Goal: Task Accomplishment & Management: Manage account settings

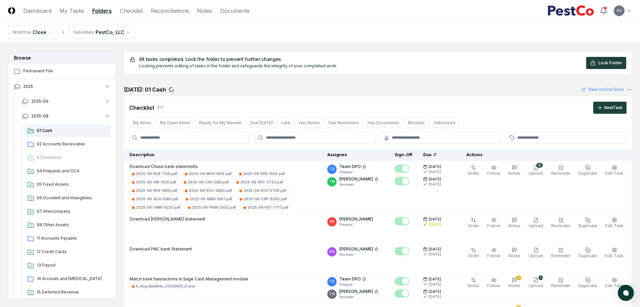
scroll to position [1791, 0]
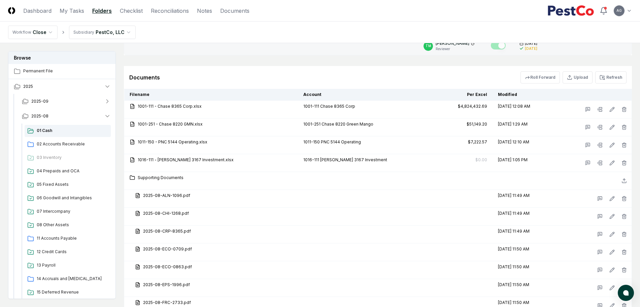
click at [224, 48] on td "1051 Divvy" at bounding box center [180, 40] width 112 height 30
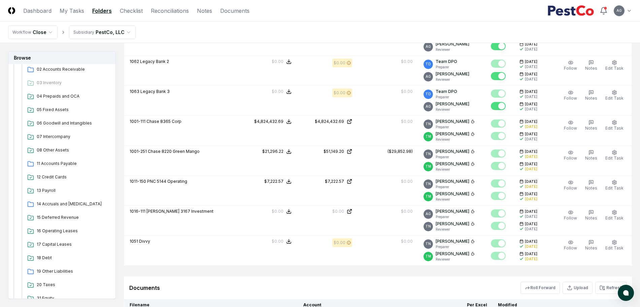
scroll to position [168, 0]
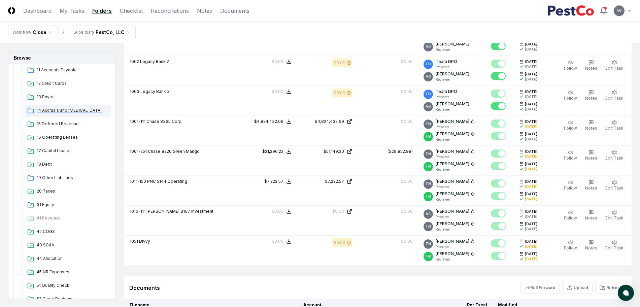
click at [66, 111] on span "14 Accruals and [MEDICAL_DATA]" at bounding box center [72, 110] width 71 height 6
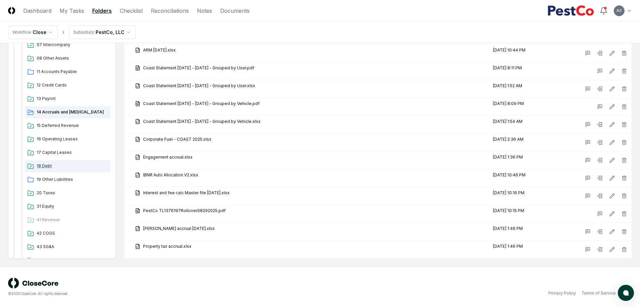
scroll to position [294, 0]
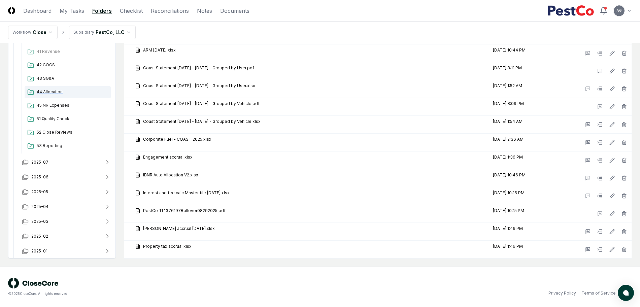
click at [61, 94] on span "44 Allocation" at bounding box center [72, 92] width 71 height 6
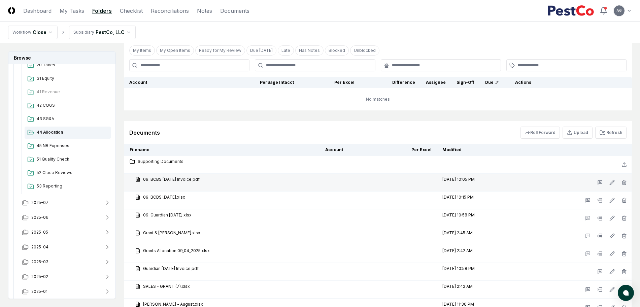
scroll to position [379, 0]
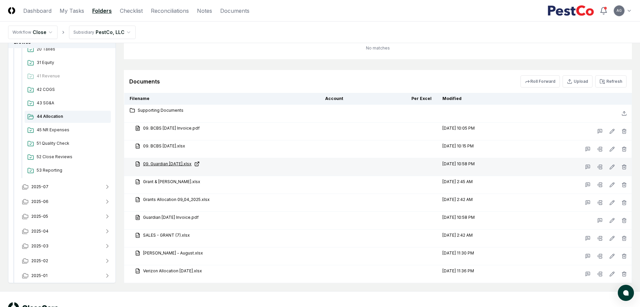
click at [189, 164] on link "09. Guardian [DATE].xlsx" at bounding box center [224, 164] width 179 height 6
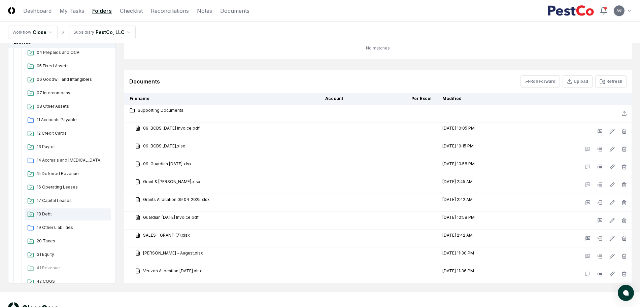
scroll to position [126, 0]
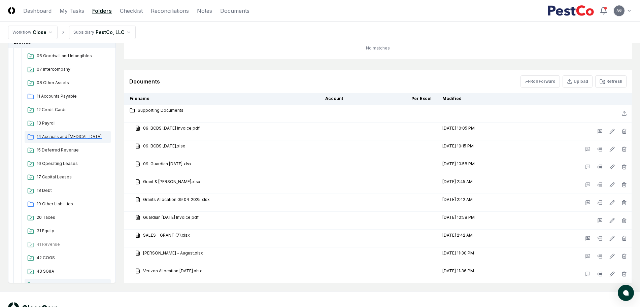
click at [74, 136] on span "14 Accruals and [MEDICAL_DATA]" at bounding box center [72, 137] width 71 height 6
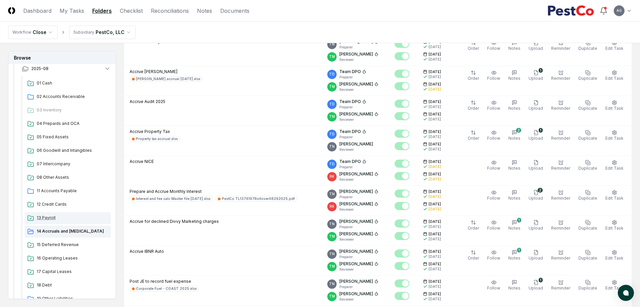
scroll to position [42, 0]
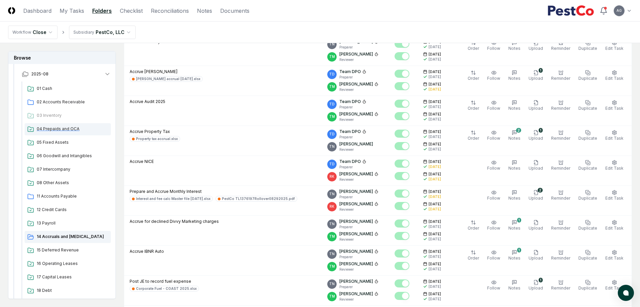
click at [66, 129] on span "04 Prepaids and OCA" at bounding box center [72, 129] width 71 height 6
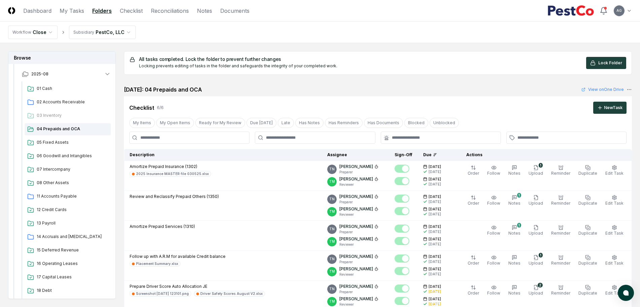
click at [399, 40] on nav "Workflow Close Subsidiary PestCo, LLC" at bounding box center [320, 33] width 640 height 22
click at [378, 100] on div "Checklist 6 / 6 New Task" at bounding box center [378, 105] width 508 height 18
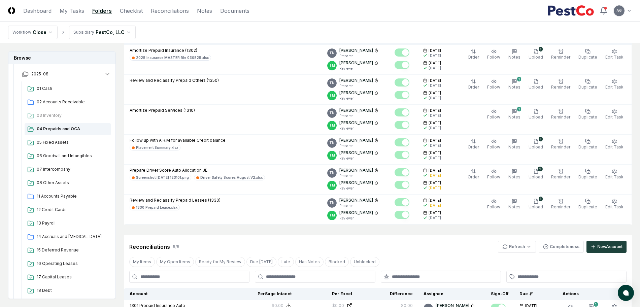
scroll to position [74, 0]
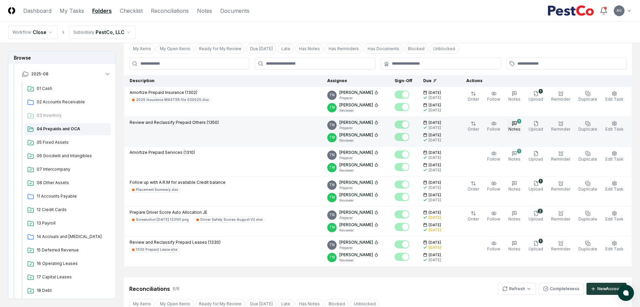
click at [517, 126] on icon "button" at bounding box center [514, 123] width 5 height 5
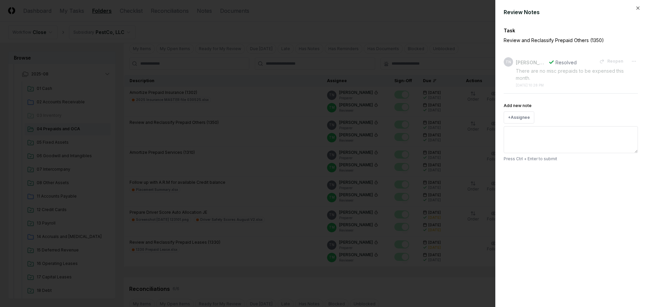
click at [274, 132] on div at bounding box center [323, 153] width 646 height 307
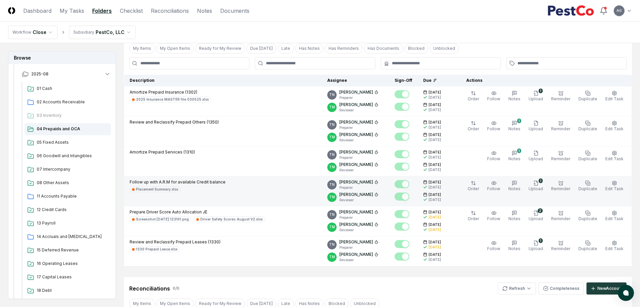
scroll to position [74, 0]
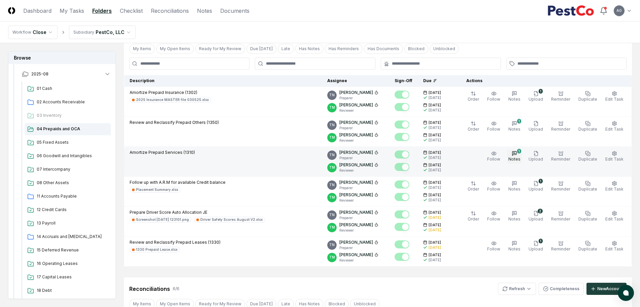
click at [520, 157] on span "Notes" at bounding box center [514, 159] width 12 height 5
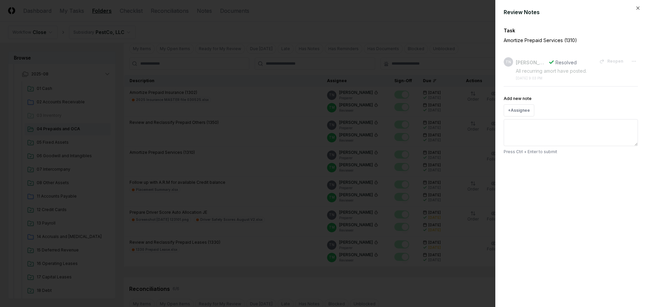
click at [358, 284] on div at bounding box center [323, 153] width 646 height 307
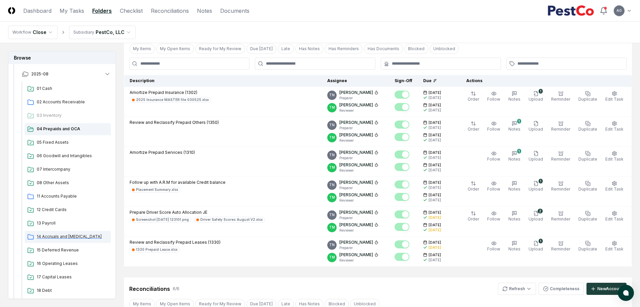
click at [70, 235] on span "14 Accruals and [MEDICAL_DATA]" at bounding box center [72, 237] width 71 height 6
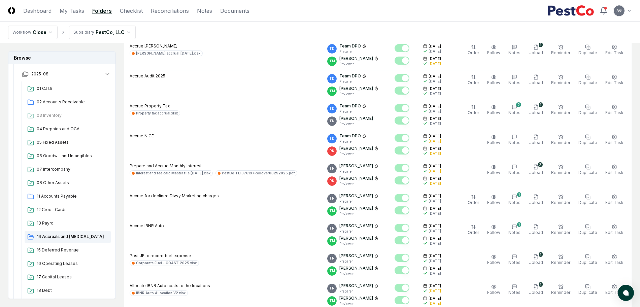
scroll to position [252, 0]
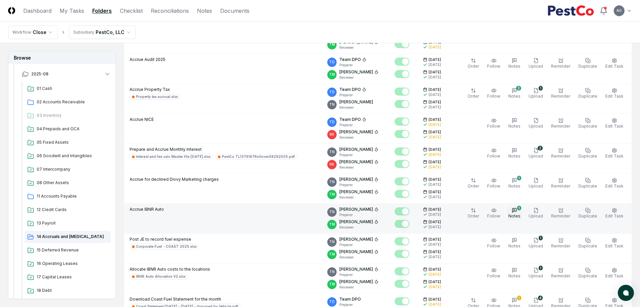
click at [517, 211] on icon "button" at bounding box center [514, 210] width 5 height 5
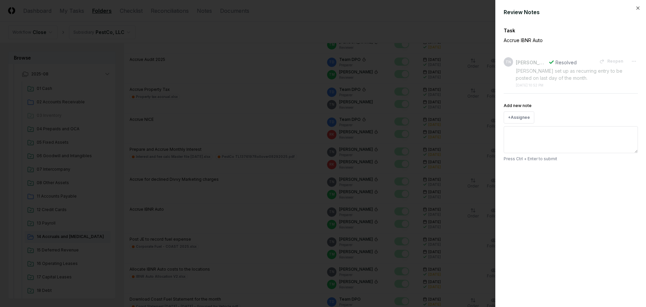
click at [273, 218] on div at bounding box center [323, 153] width 646 height 307
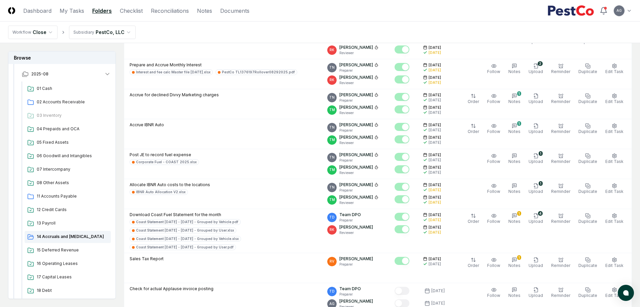
scroll to position [337, 0]
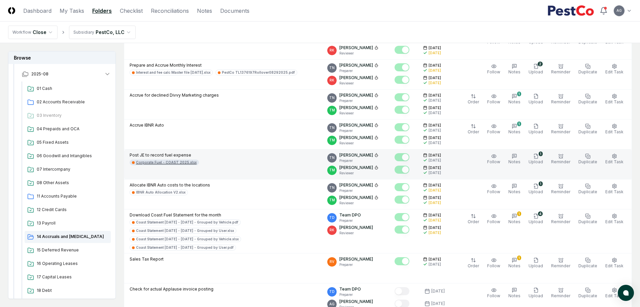
click at [180, 163] on div "Corporate Fuel - COAST 2025.xlsx" at bounding box center [166, 162] width 61 height 5
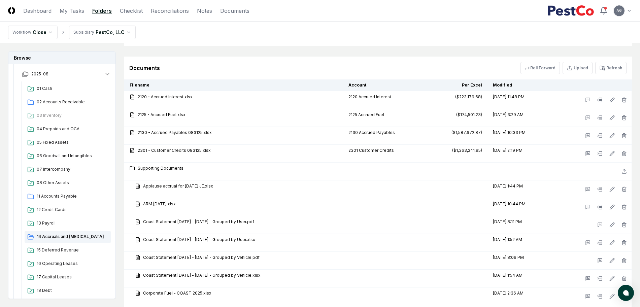
scroll to position [926, 0]
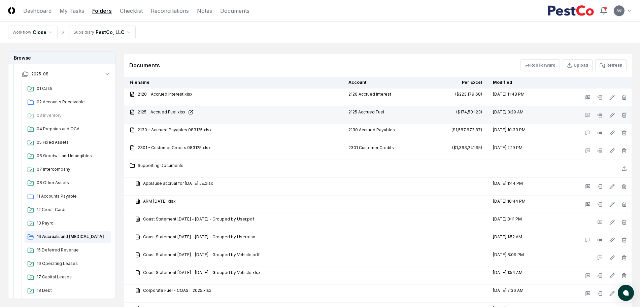
click at [175, 110] on link "2125 - Accrued Fuel.xlsx" at bounding box center [234, 112] width 208 height 6
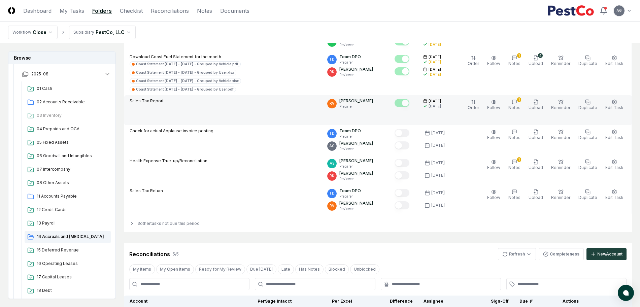
scroll to position [547, 0]
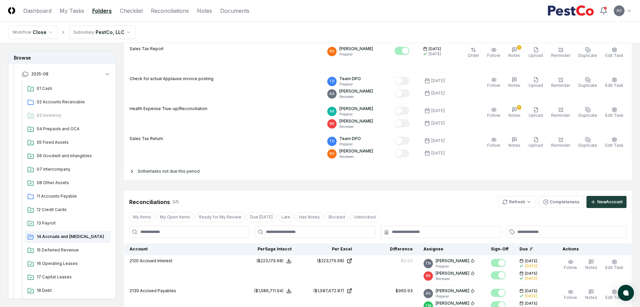
click at [136, 172] on div "3 other tasks not due this period" at bounding box center [378, 171] width 508 height 17
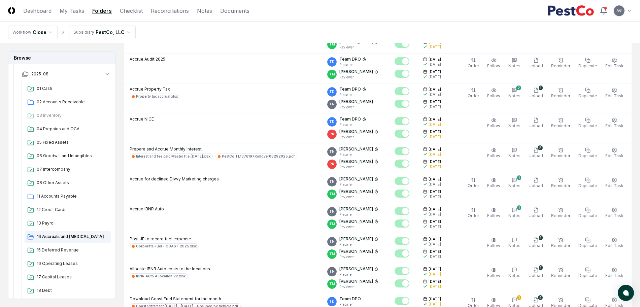
scroll to position [252, 0]
click at [61, 129] on span "04 Prepaids and OCA" at bounding box center [72, 129] width 71 height 6
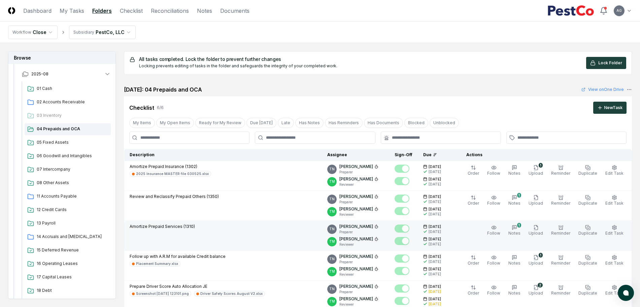
scroll to position [42, 0]
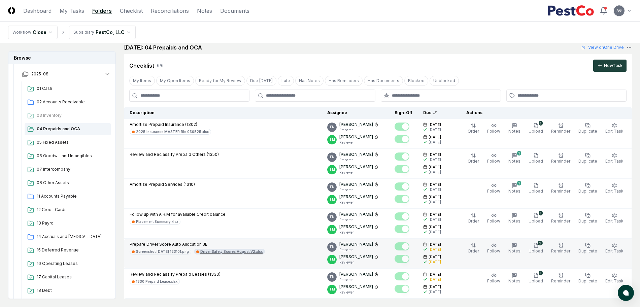
click at [246, 250] on div "Driver Safety Scores August V2.xlsx" at bounding box center [231, 251] width 62 height 5
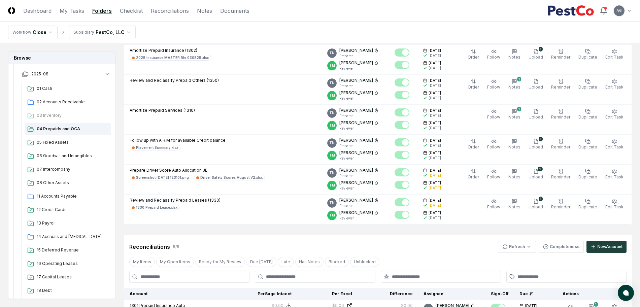
scroll to position [74, 0]
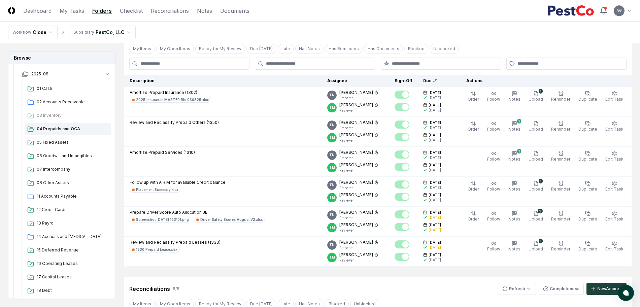
click at [311, 8] on header "CloseCore Dashboard My Tasks Folders Checklist Reconciliations Notes Documents …" at bounding box center [320, 11] width 640 height 22
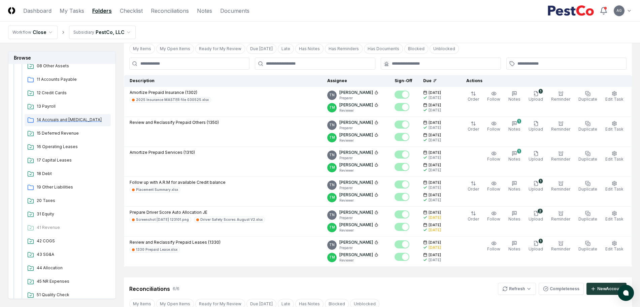
scroll to position [168, 0]
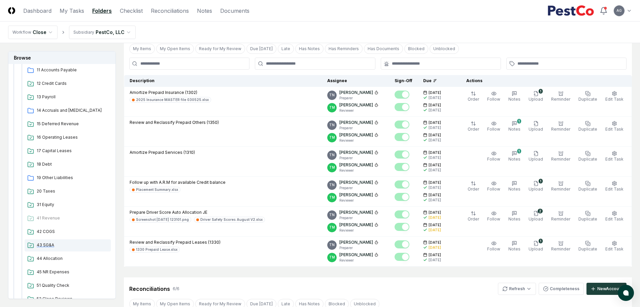
click at [53, 247] on span "43 SG&A" at bounding box center [72, 245] width 71 height 6
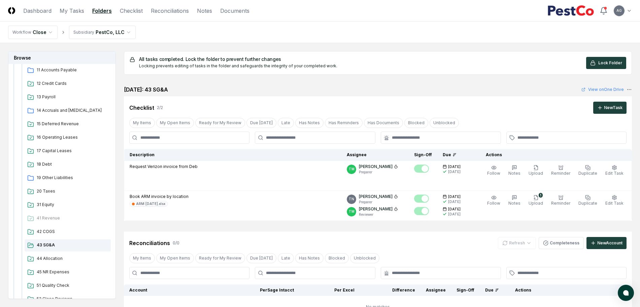
click at [392, 83] on div "All tasks completed. Lock the folder to prevent further changes Locking prevent…" at bounding box center [378, 225] width 508 height 348
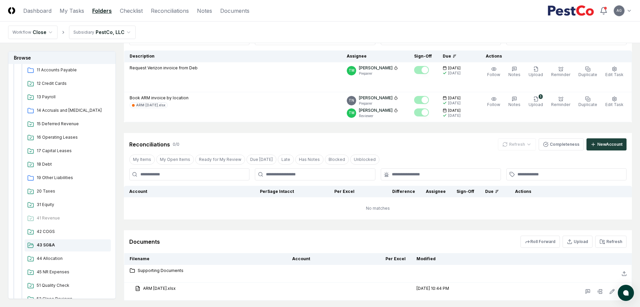
scroll to position [141, 0]
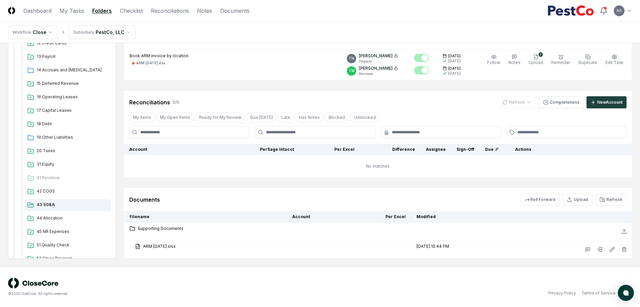
click at [294, 183] on div "All tasks completed. Lock the folder to prevent further changes Locking prevent…" at bounding box center [378, 84] width 508 height 348
click at [298, 182] on div "All tasks completed. Lock the folder to prevent further changes Locking prevent…" at bounding box center [378, 84] width 508 height 348
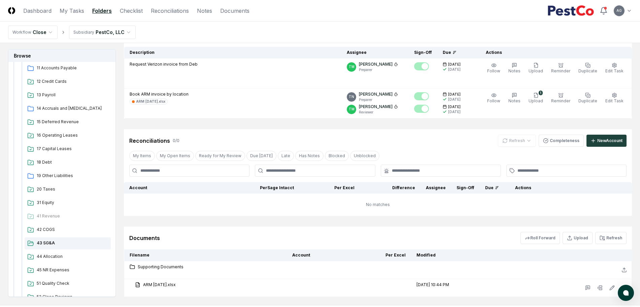
scroll to position [57, 0]
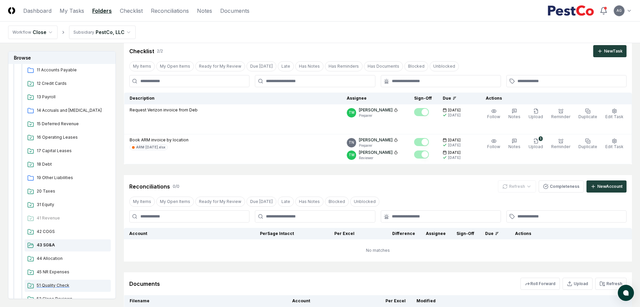
click at [61, 284] on span "51 Quality Check" at bounding box center [72, 285] width 71 height 6
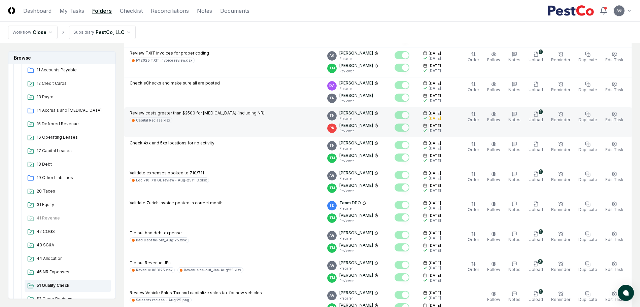
scroll to position [210, 0]
